Goal: Task Accomplishment & Management: Use online tool/utility

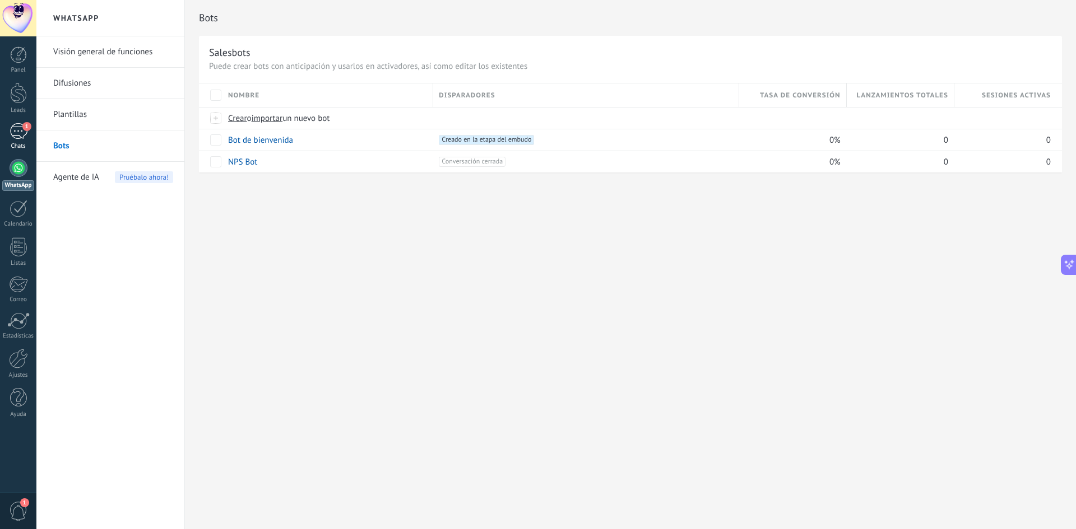
drag, startPoint x: 15, startPoint y: 132, endPoint x: 29, endPoint y: 140, distance: 15.6
click at [15, 132] on div "1" at bounding box center [19, 131] width 18 height 16
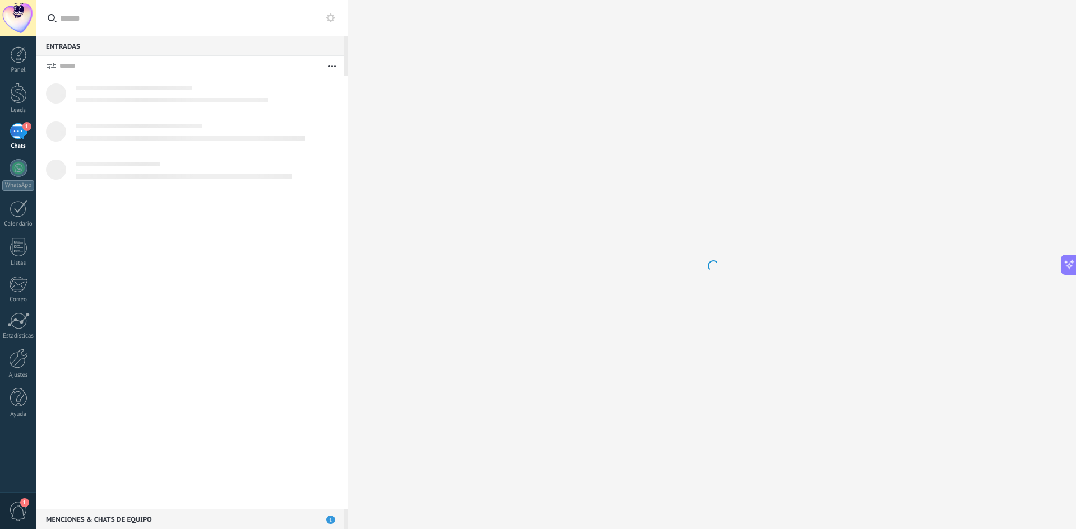
click at [210, 518] on div "Menciones & Chats de equipo 1" at bounding box center [190, 519] width 308 height 20
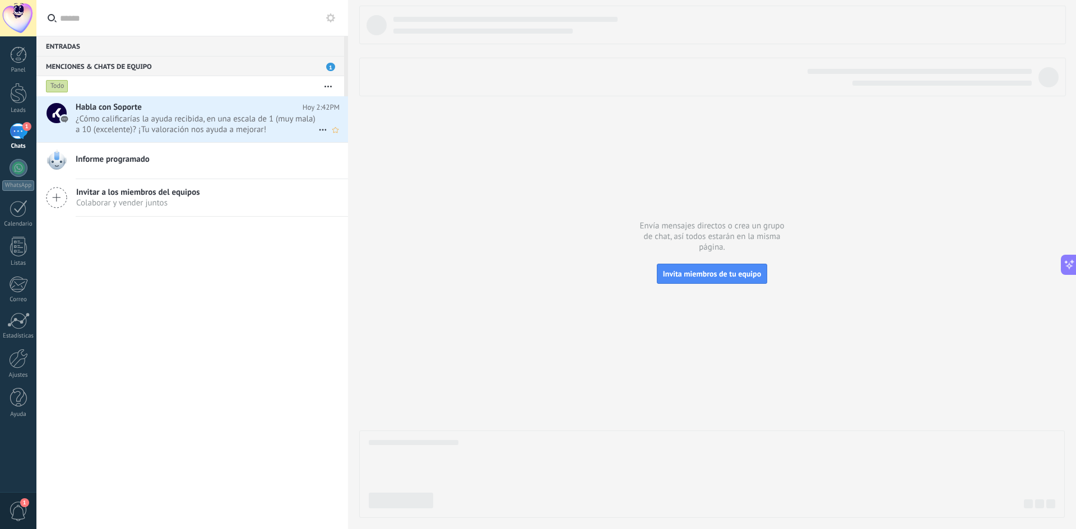
click at [206, 125] on span "¿Cómo calificarías la ayuda recibida, en una escala de 1 (muy mala) a 10 (excel…" at bounding box center [197, 124] width 243 height 21
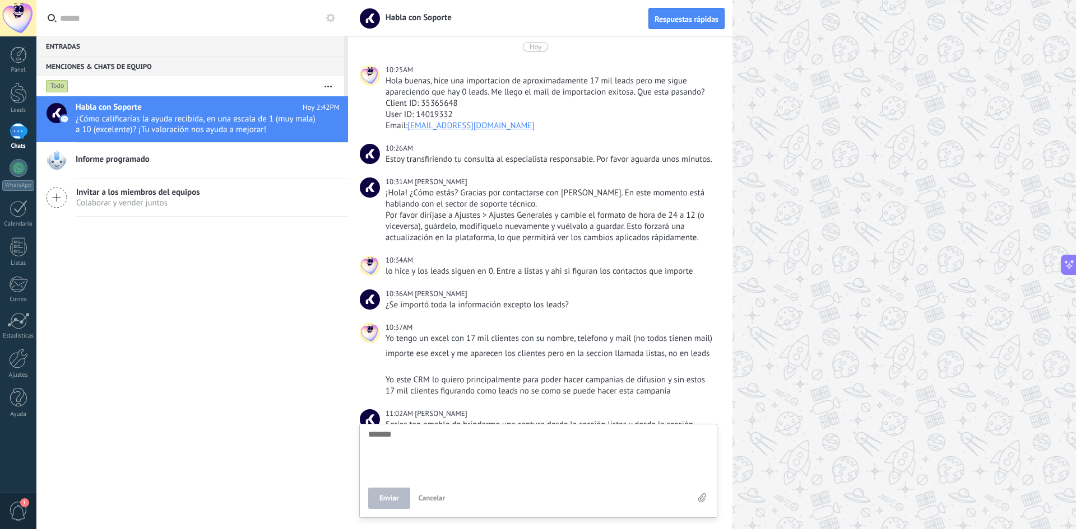
scroll to position [517, 0]
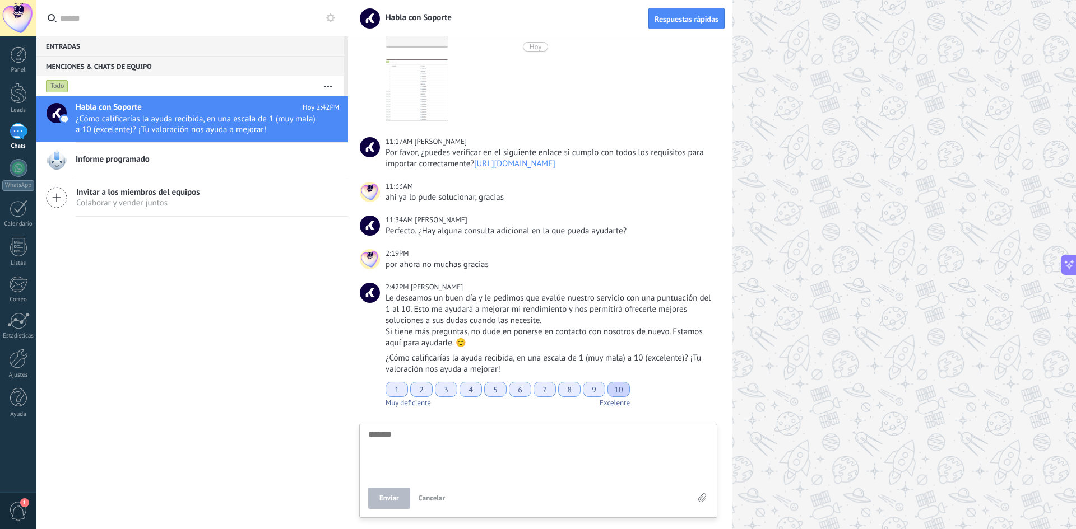
click at [617, 390] on div "10" at bounding box center [618, 389] width 22 height 15
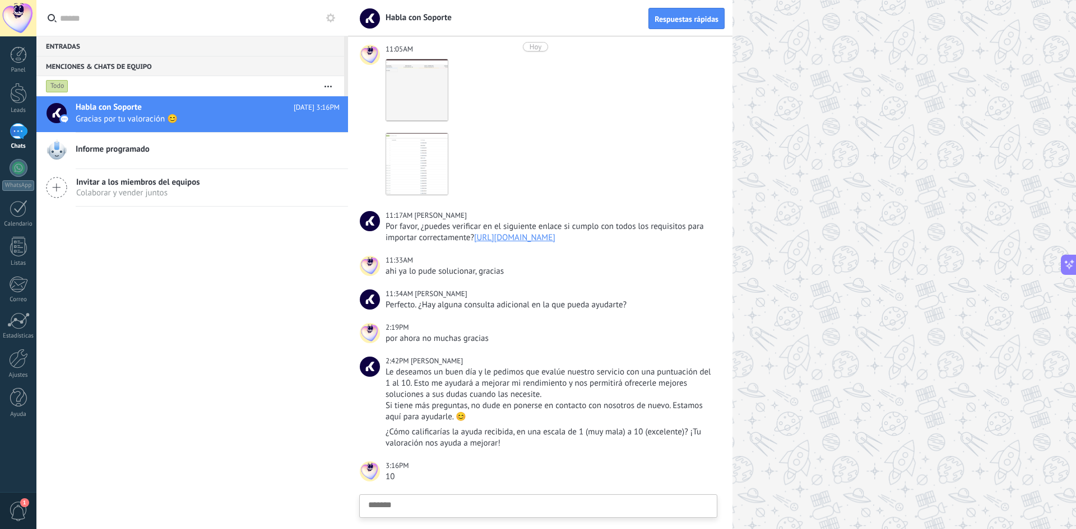
scroll to position [562, 0]
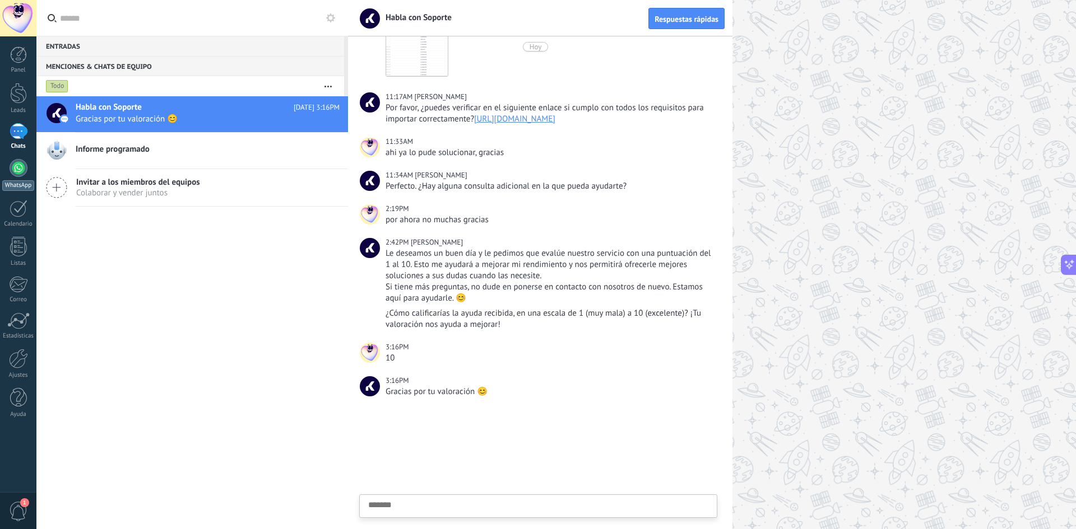
click at [8, 167] on link "WhatsApp" at bounding box center [18, 175] width 36 height 32
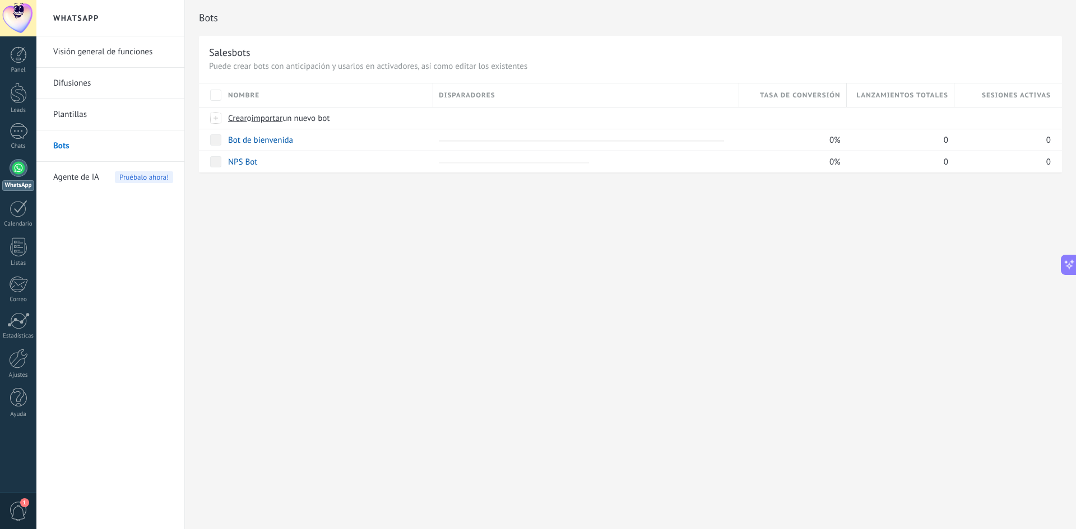
scroll to position [1501, 0]
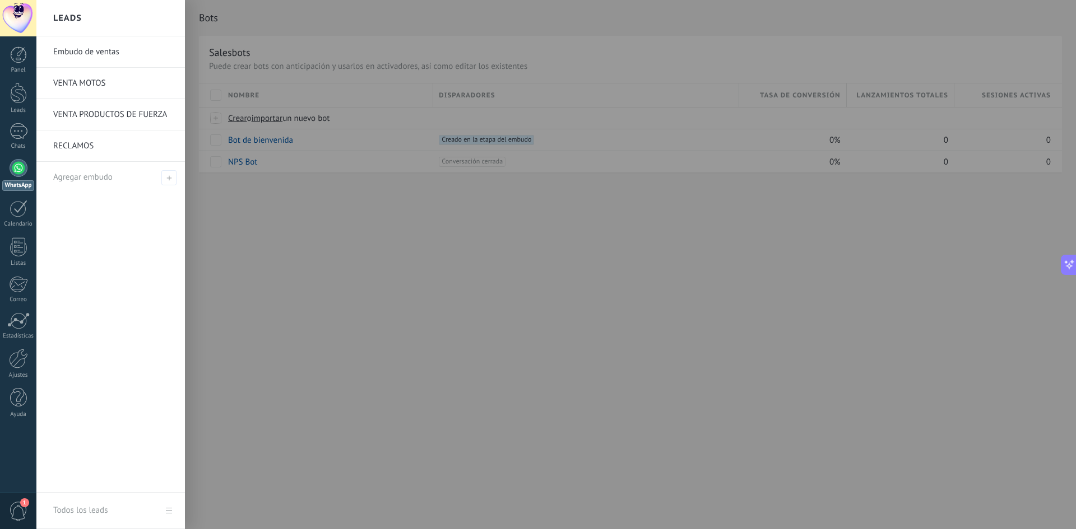
click at [360, 162] on div at bounding box center [574, 264] width 1076 height 529
click at [275, 134] on div at bounding box center [574, 264] width 1076 height 529
click at [503, 263] on div at bounding box center [574, 264] width 1076 height 529
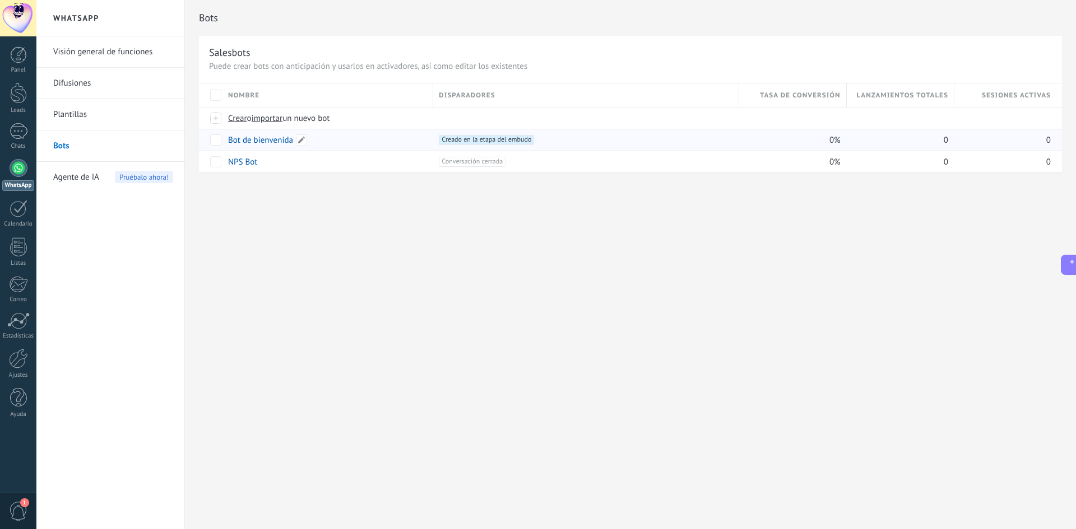
click at [272, 141] on link "Bot de bienvenida" at bounding box center [260, 140] width 65 height 11
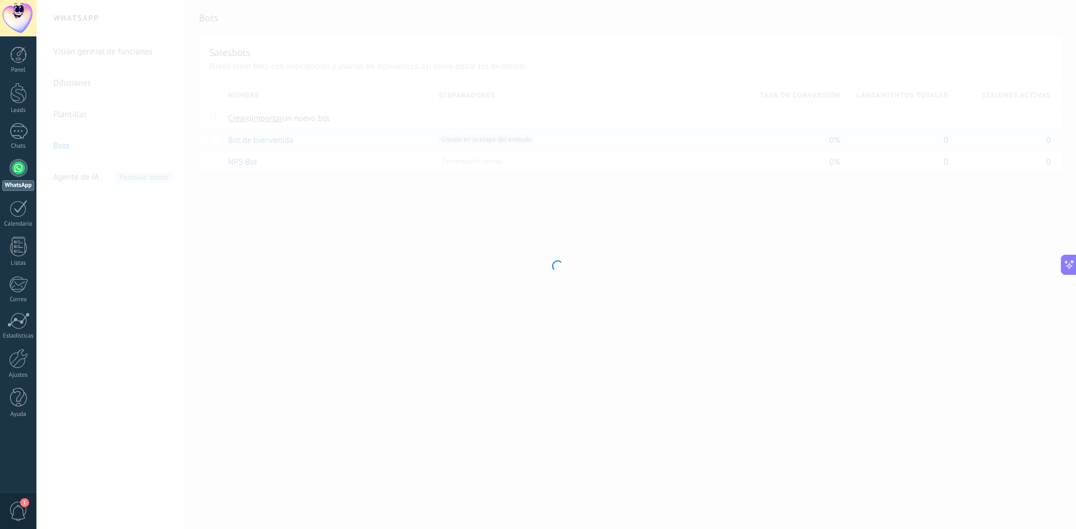
type input "**********"
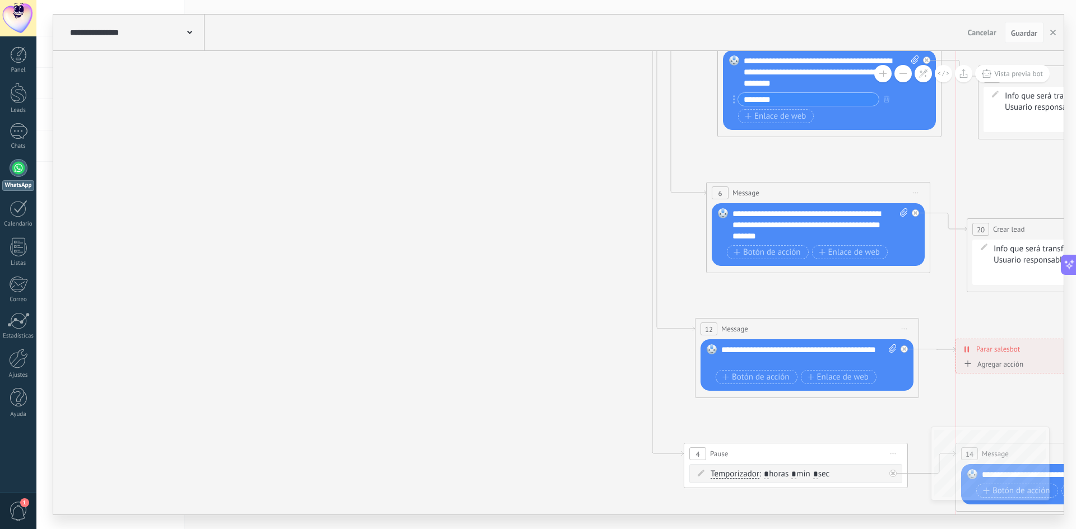
drag, startPoint x: 1034, startPoint y: 334, endPoint x: 1037, endPoint y: 355, distance: 20.9
click at [1037, 355] on div "**********" at bounding box center [1060, 350] width 208 height 20
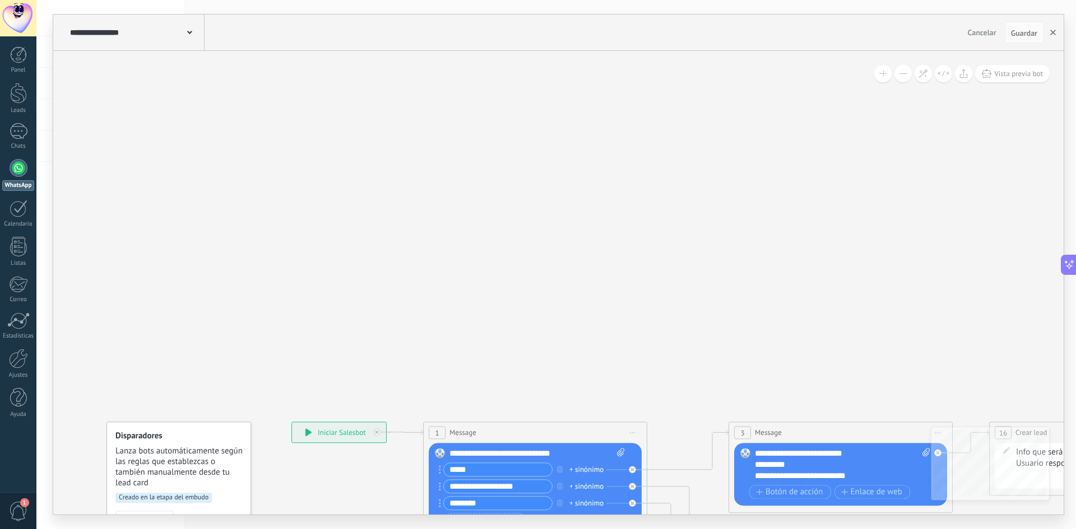
click at [1056, 31] on button "button" at bounding box center [1052, 32] width 17 height 21
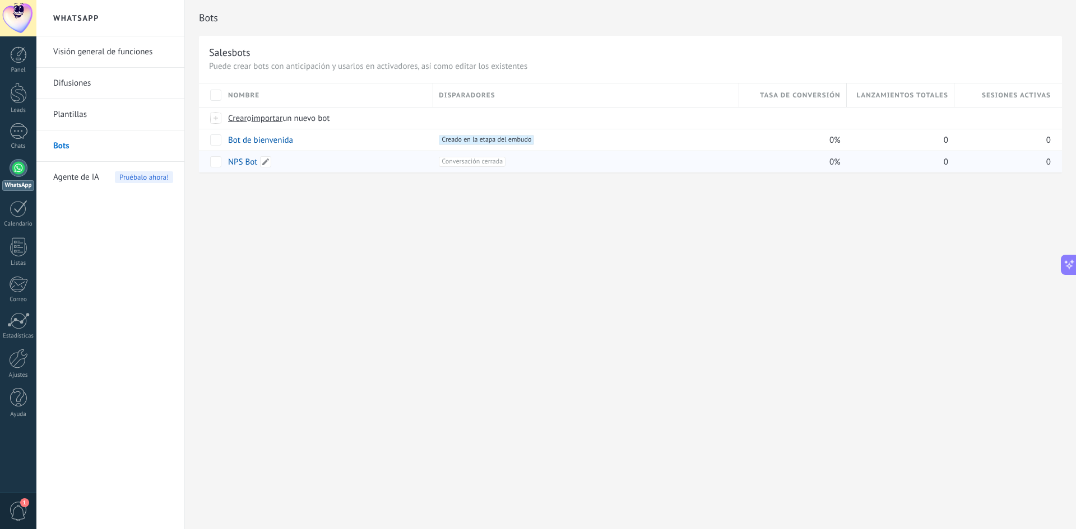
click at [249, 160] on link "NPS Bot" at bounding box center [242, 162] width 29 height 11
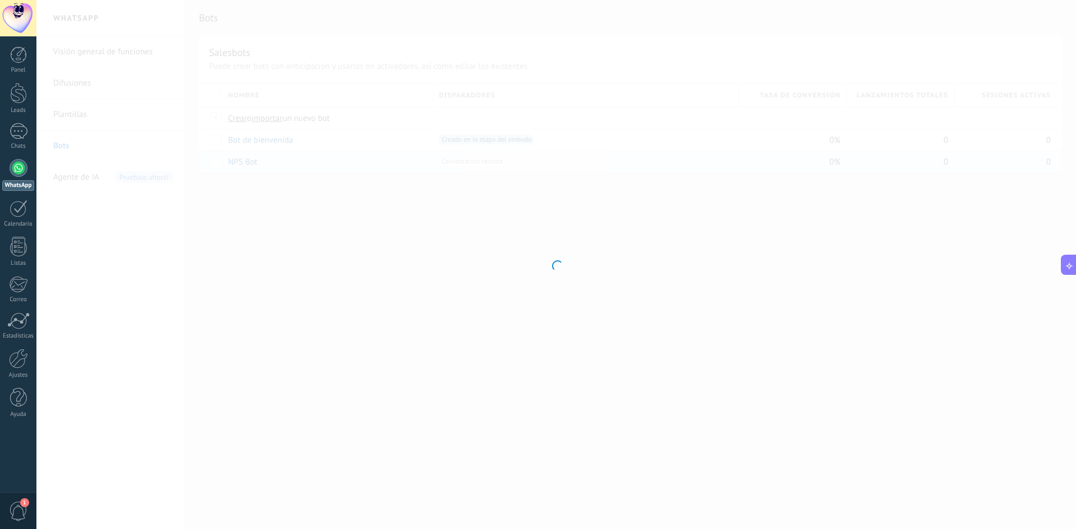
type input "*******"
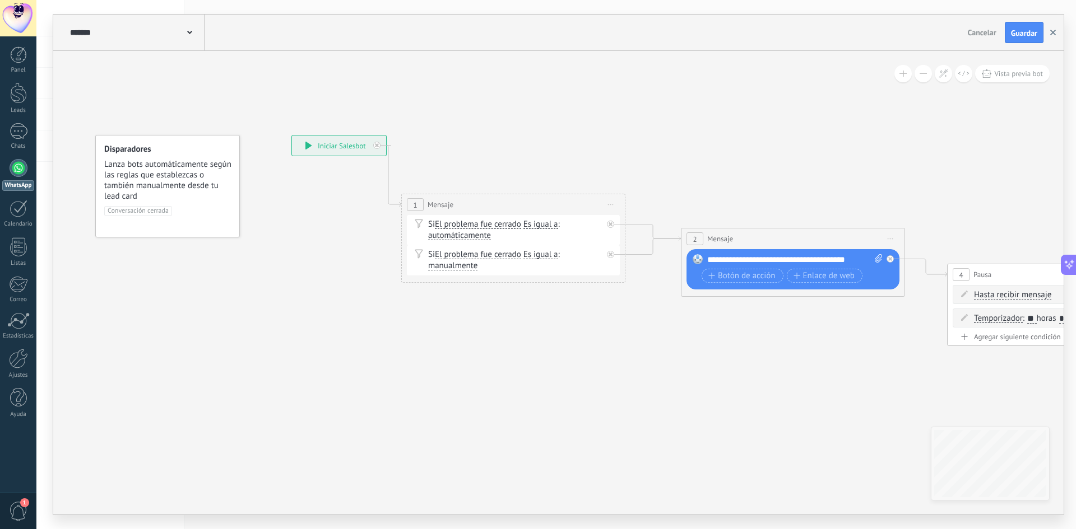
click at [1053, 32] on use "button" at bounding box center [1053, 33] width 6 height 6
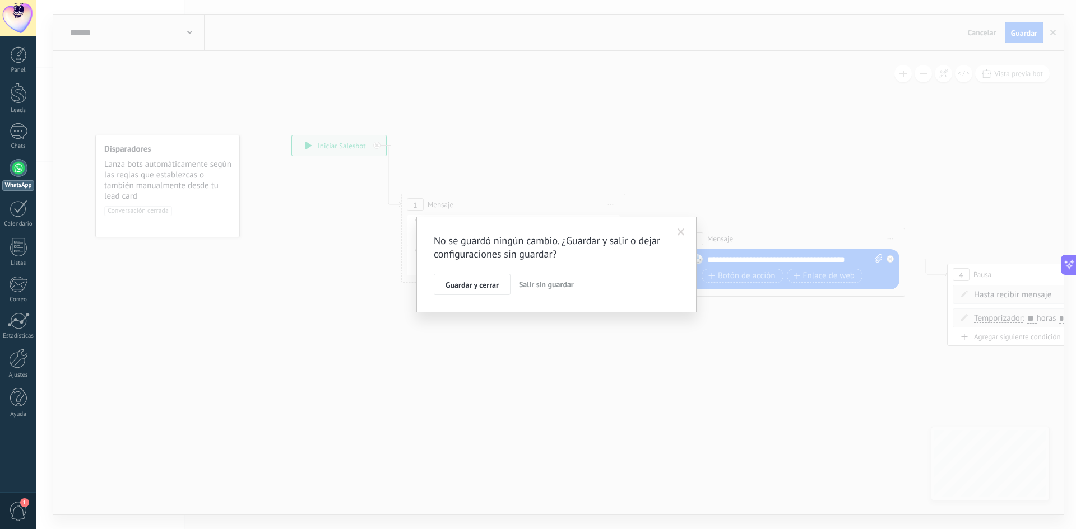
click at [524, 285] on span "Salir sin guardar" at bounding box center [546, 285] width 55 height 10
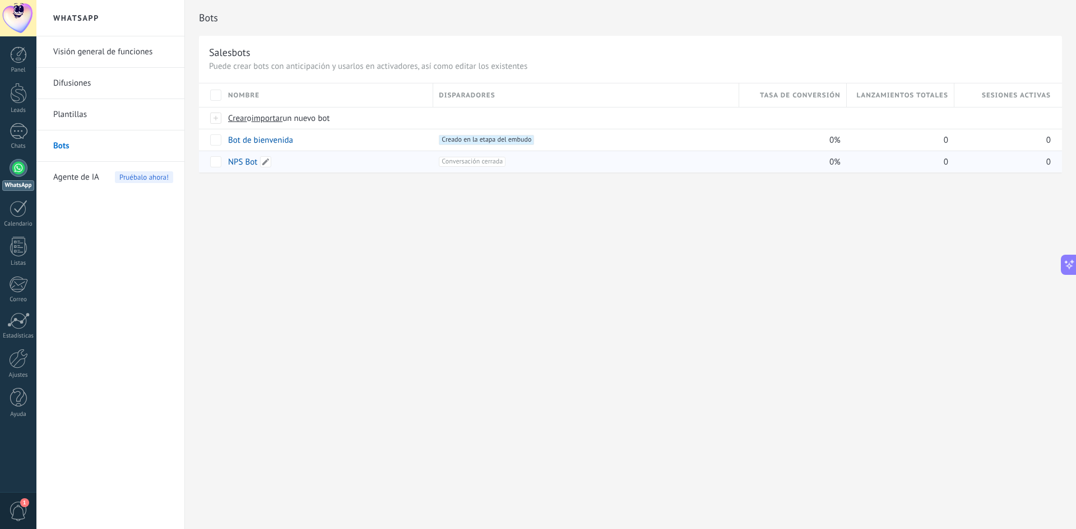
click at [247, 164] on link "NPS Bot" at bounding box center [242, 162] width 29 height 11
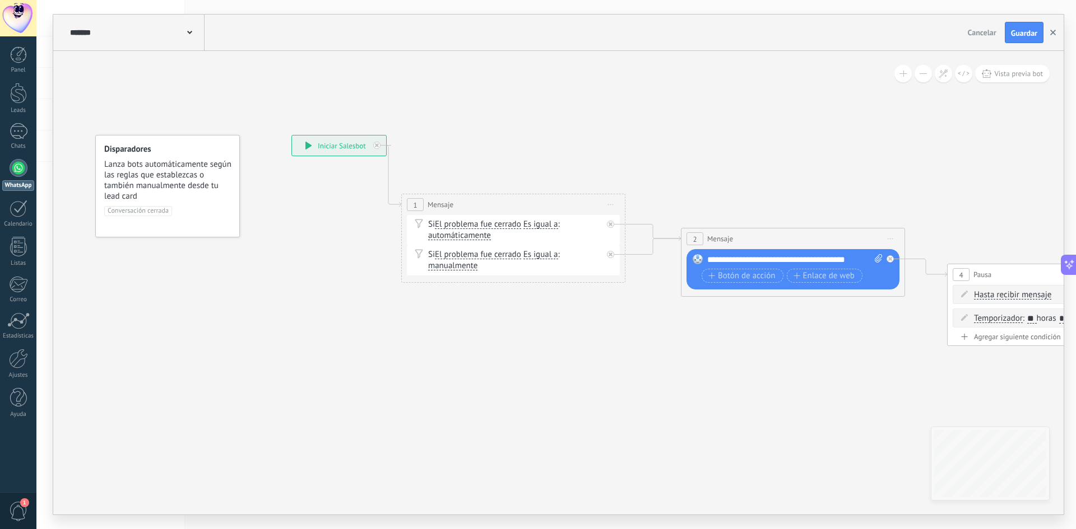
click at [1057, 31] on button "button" at bounding box center [1052, 32] width 17 height 21
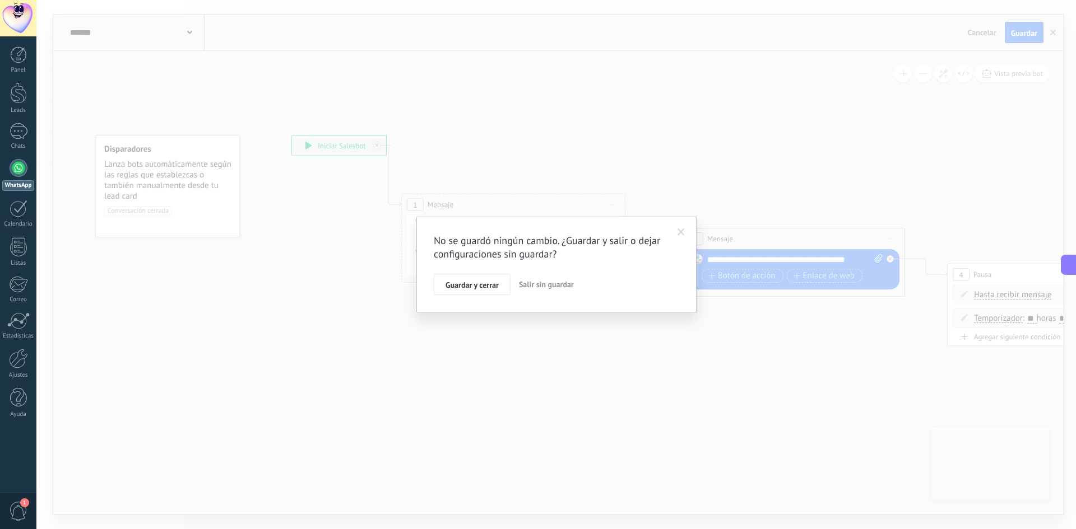
click at [546, 299] on div "No se guardó ningún cambio. ¿Guardar y salir o dejar configuraciones sin guarda…" at bounding box center [556, 265] width 280 height 96
click at [542, 289] on span "Salir sin guardar" at bounding box center [546, 285] width 55 height 10
